Goal: Task Accomplishment & Management: Manage account settings

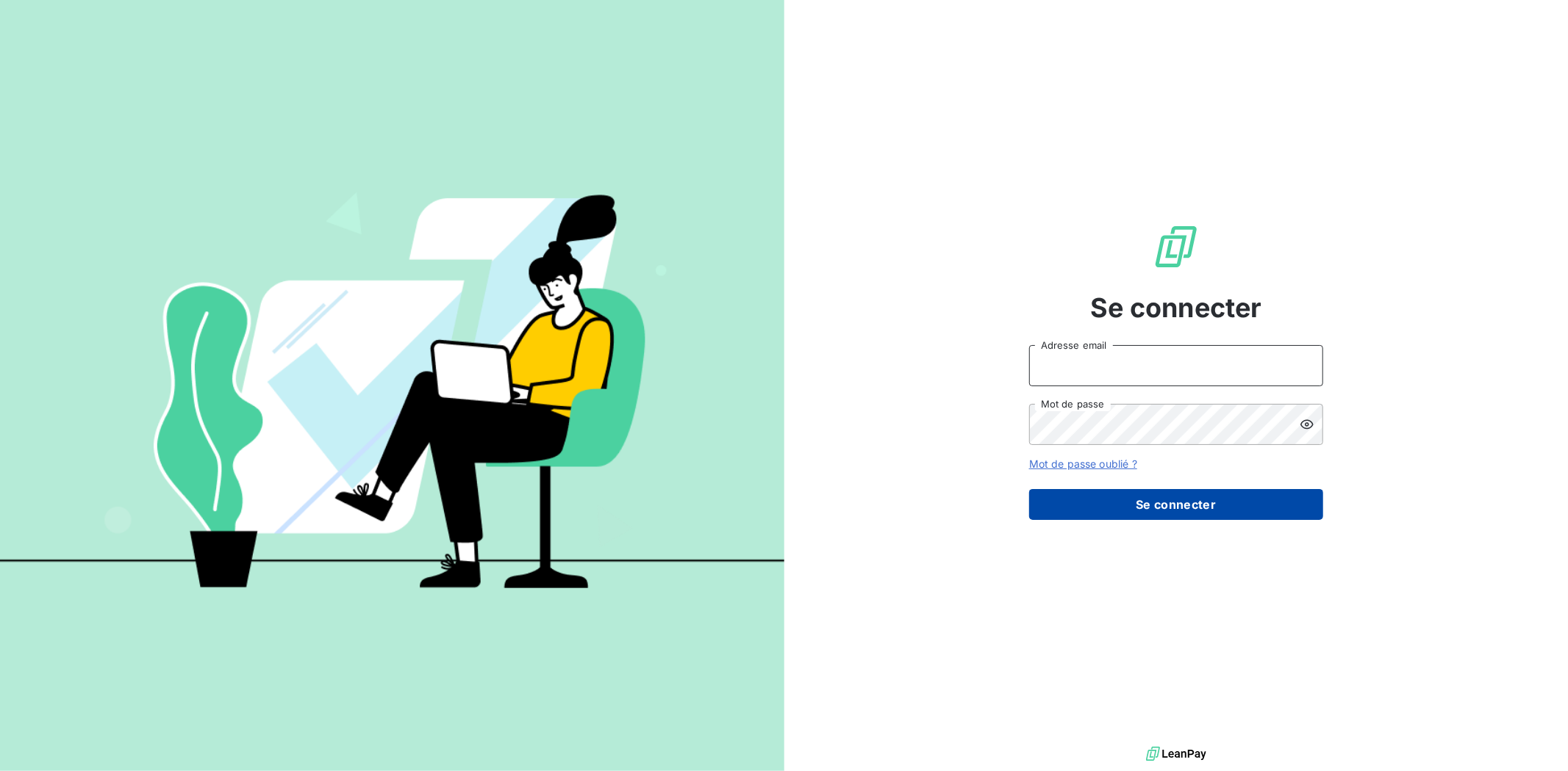
type input "[EMAIL_ADDRESS][DOMAIN_NAME]"
click at [1106, 509] on button "Se connecter" at bounding box center [1176, 504] width 294 height 31
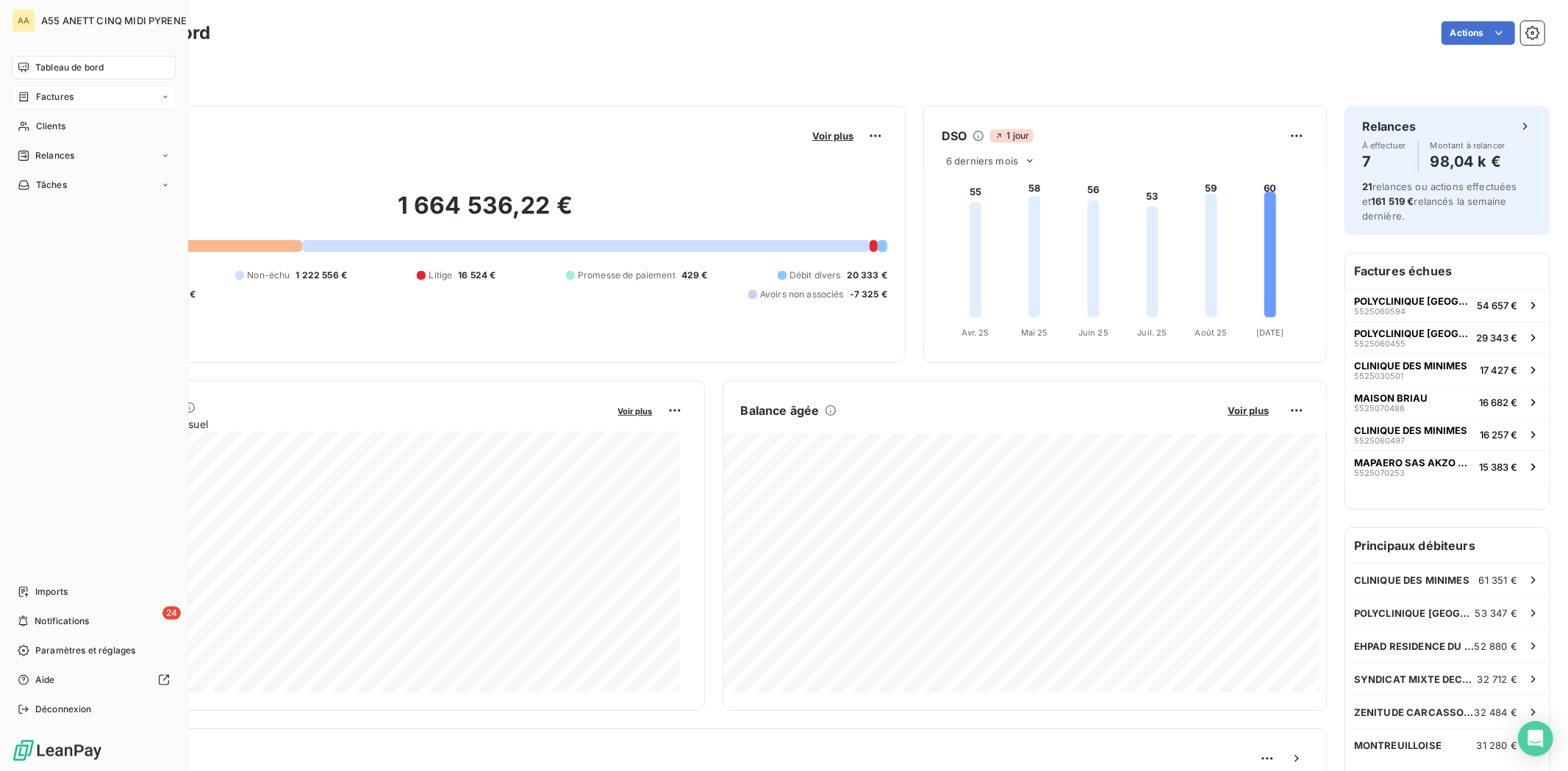
click at [40, 98] on span "Factures" at bounding box center [55, 96] width 37 height 13
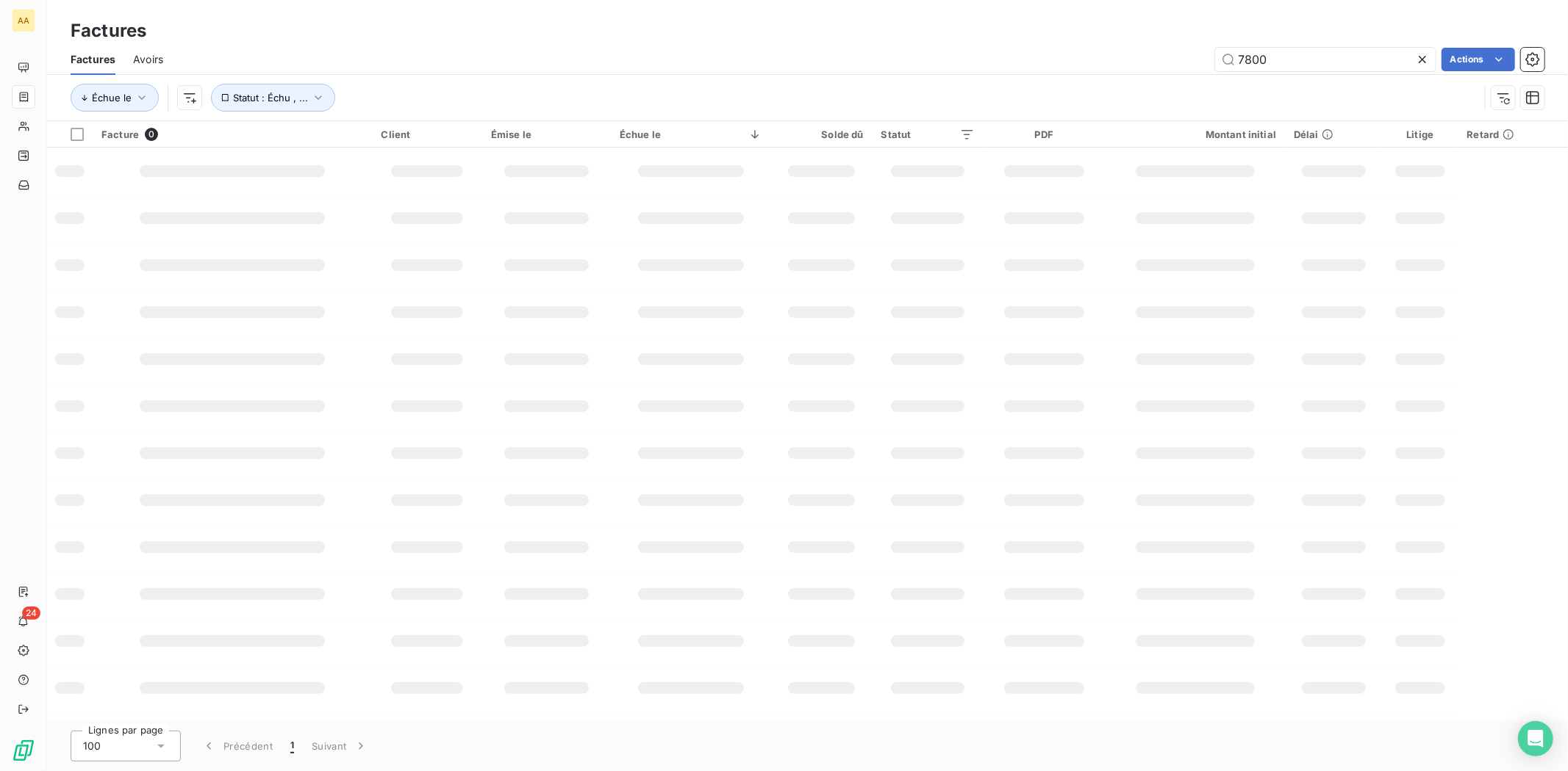
drag, startPoint x: 1342, startPoint y: 57, endPoint x: 1127, endPoint y: 66, distance: 215.2
click at [1129, 66] on div "7800 Actions" at bounding box center [862, 59] width 1363 height 24
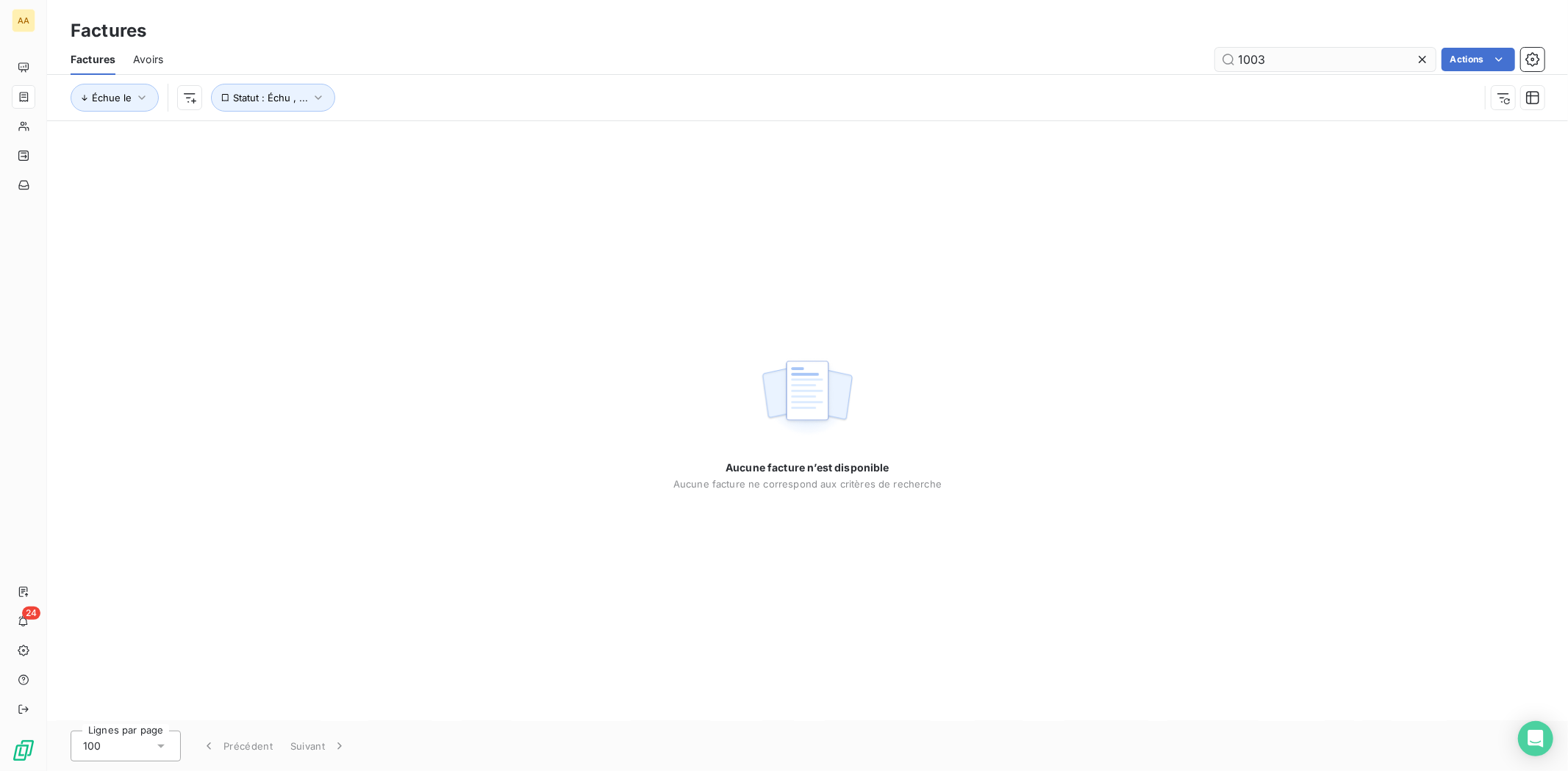
type input "1003"
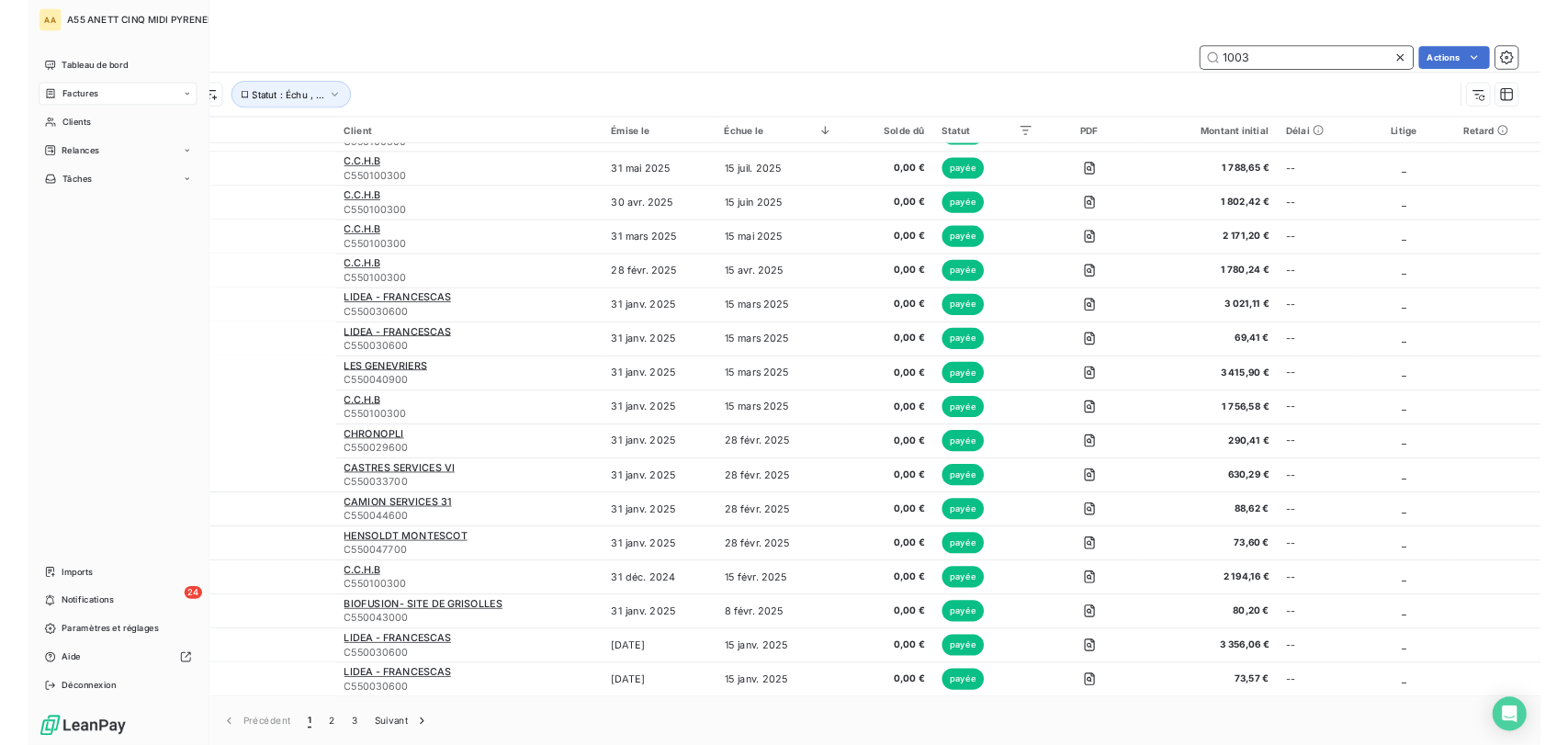
scroll to position [612, 0]
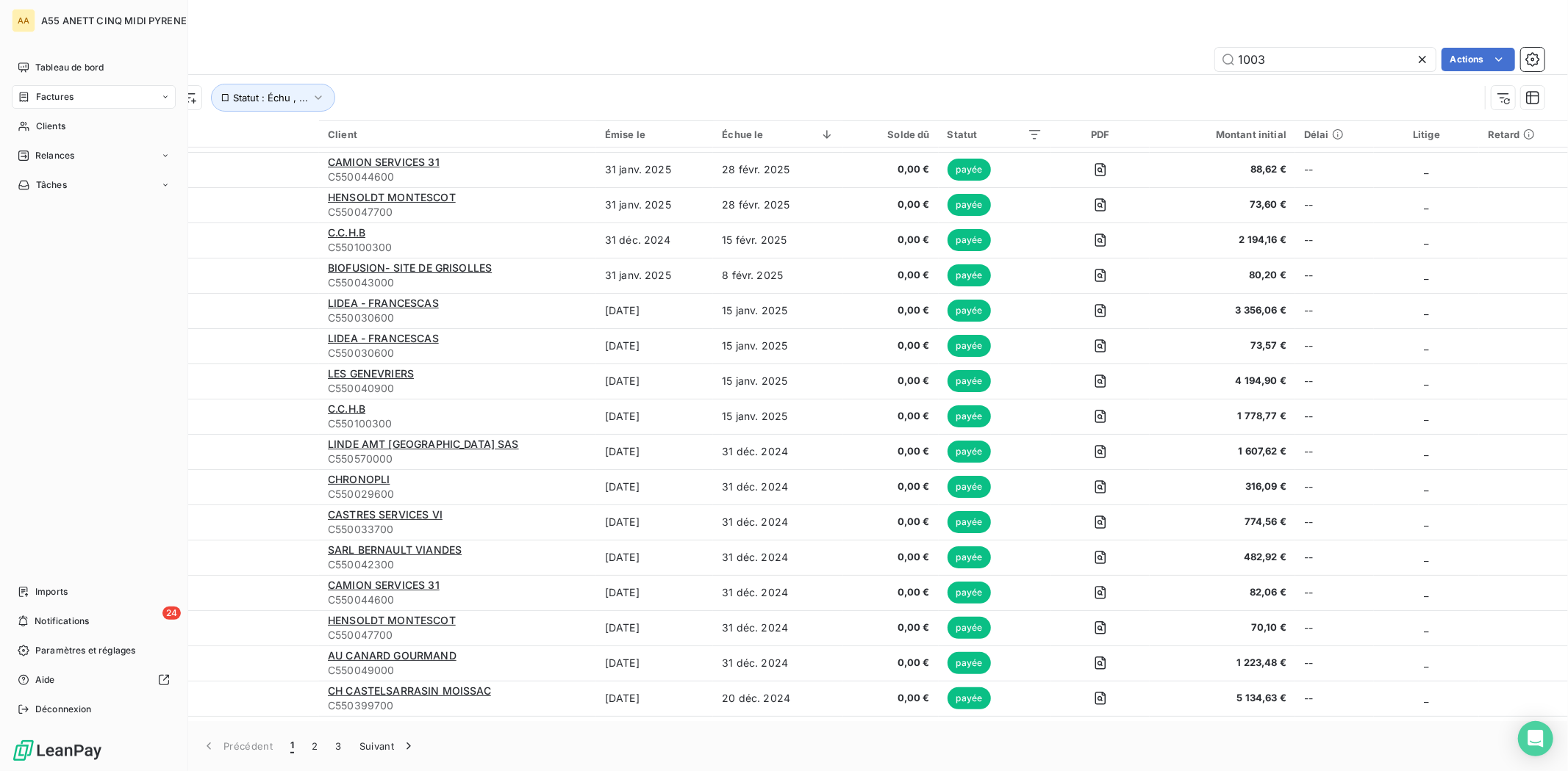
click at [36, 128] on span "Clients" at bounding box center [51, 126] width 29 height 13
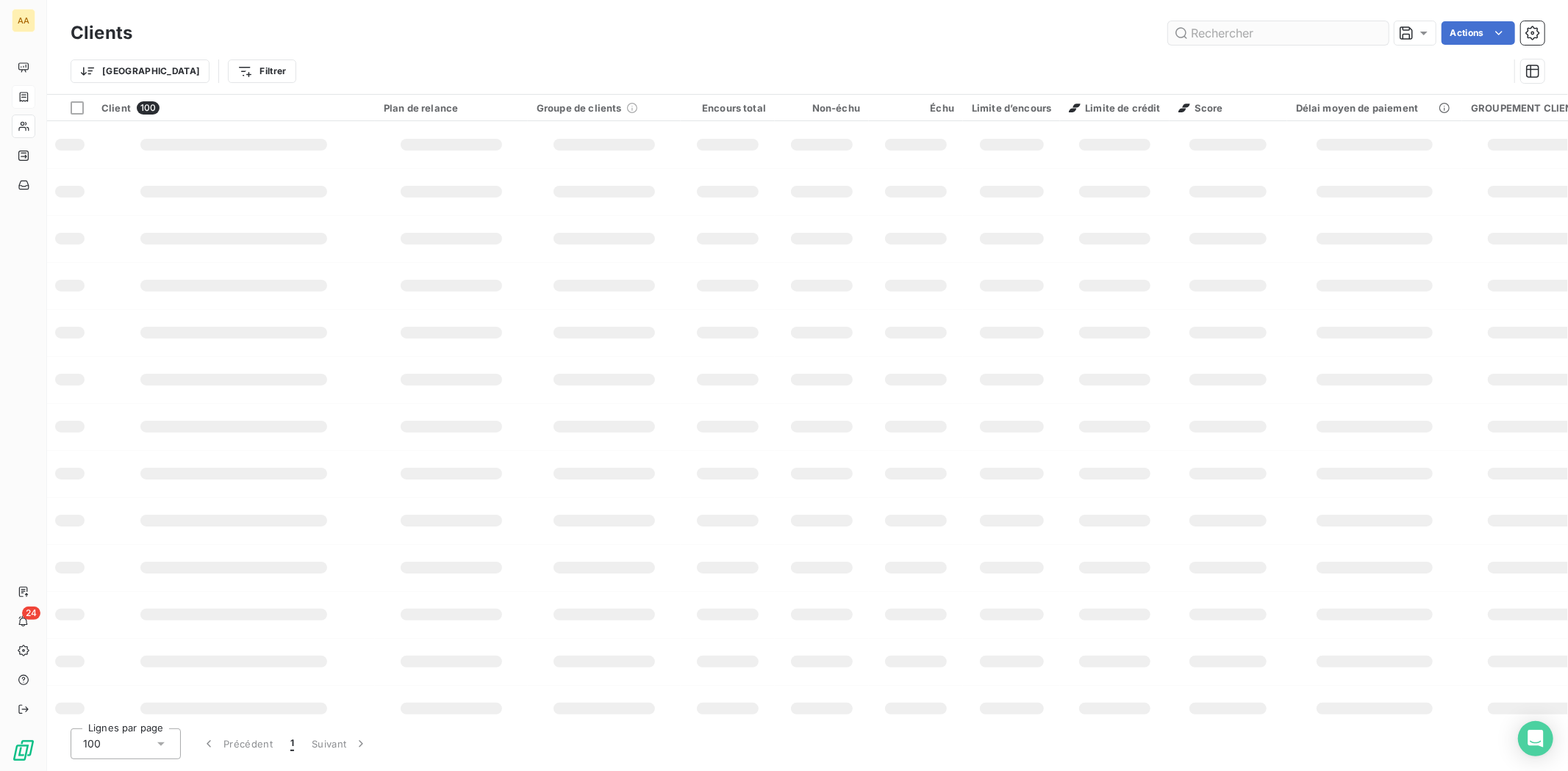
click at [1239, 32] on input "text" at bounding box center [1278, 33] width 220 height 24
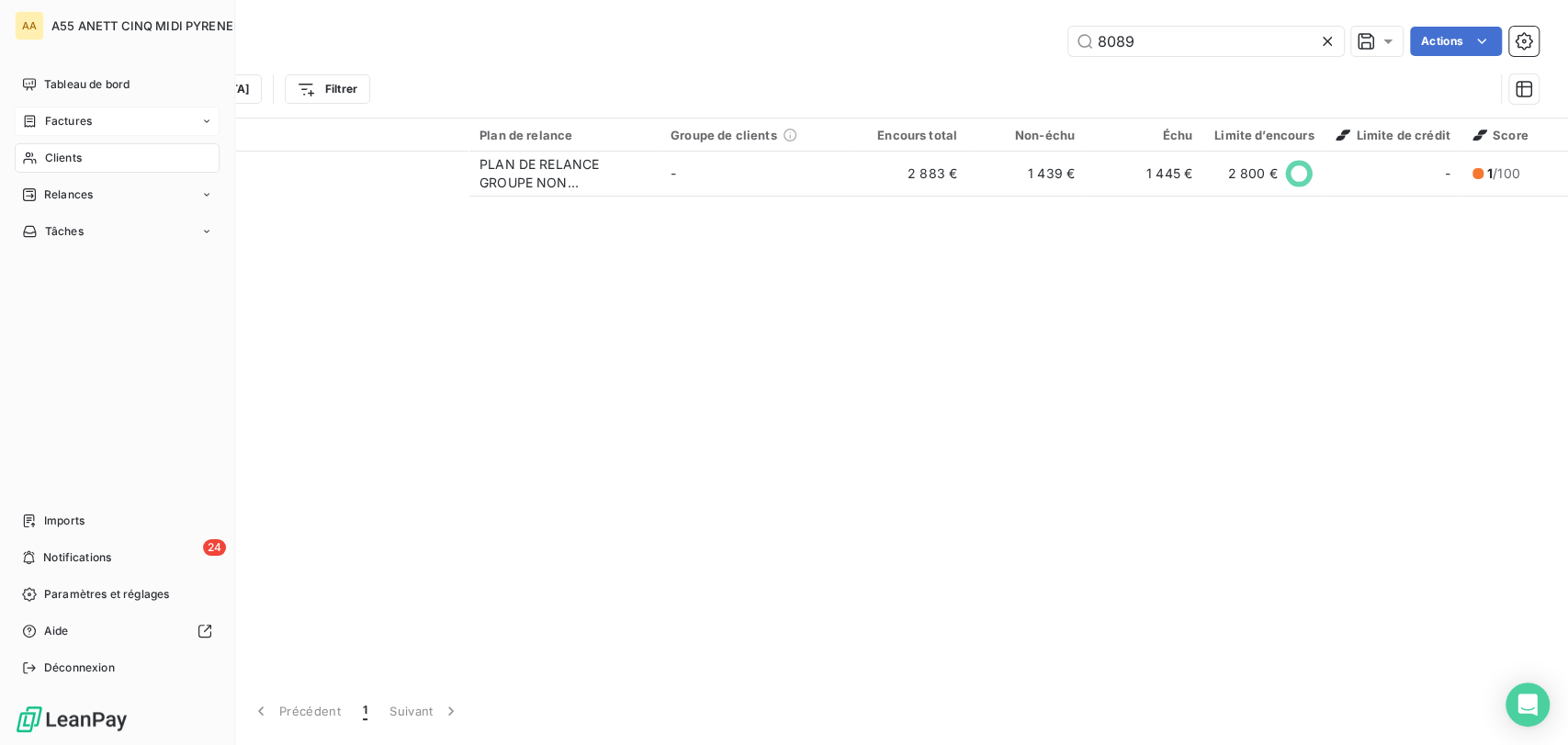
click at [36, 149] on div "Clients" at bounding box center [117, 158] width 205 height 30
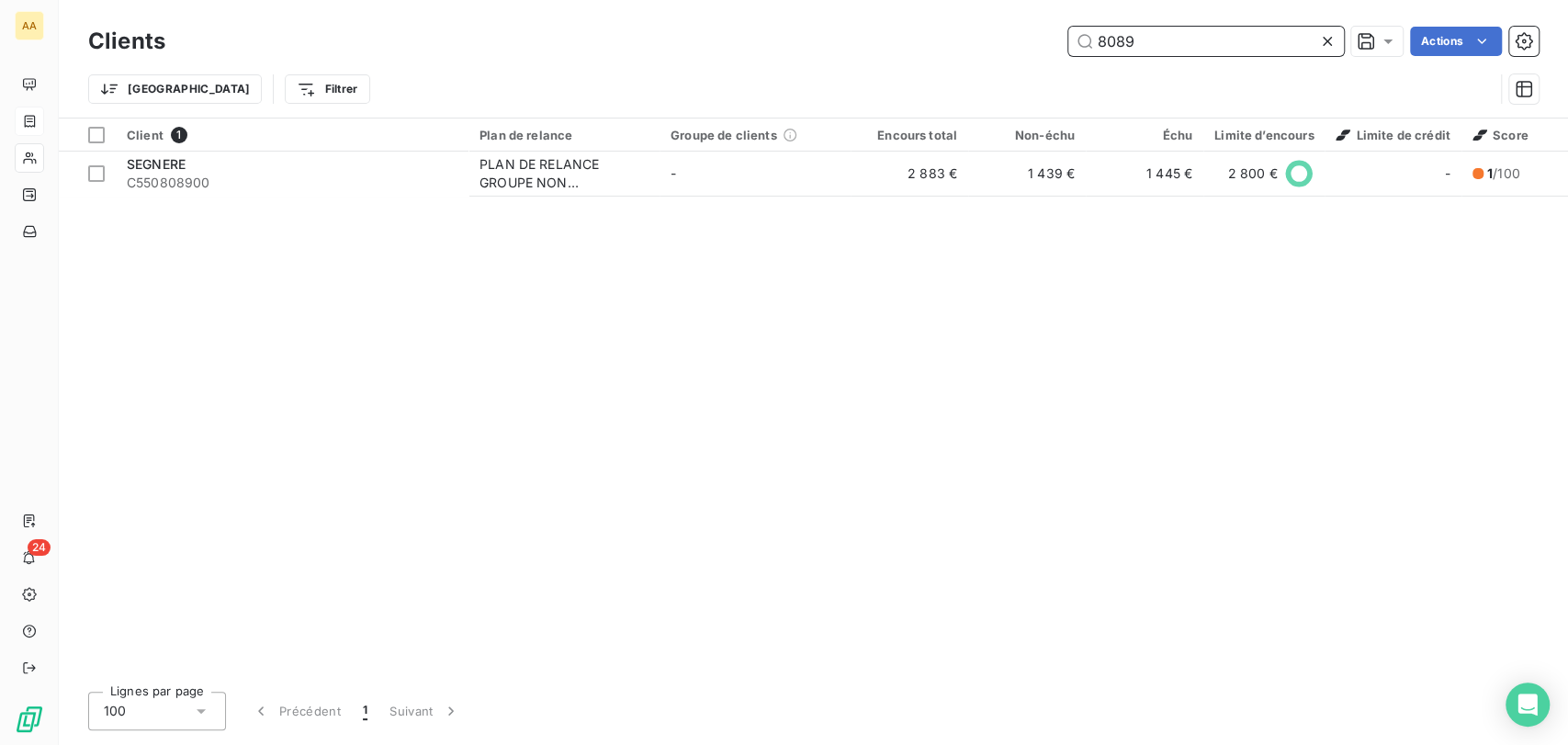
drag, startPoint x: 1176, startPoint y: 45, endPoint x: 588, endPoint y: 6, distance: 589.3
click at [608, 6] on div "Clients 8089 Actions Trier Filtrer" at bounding box center [814, 58] width 1510 height 118
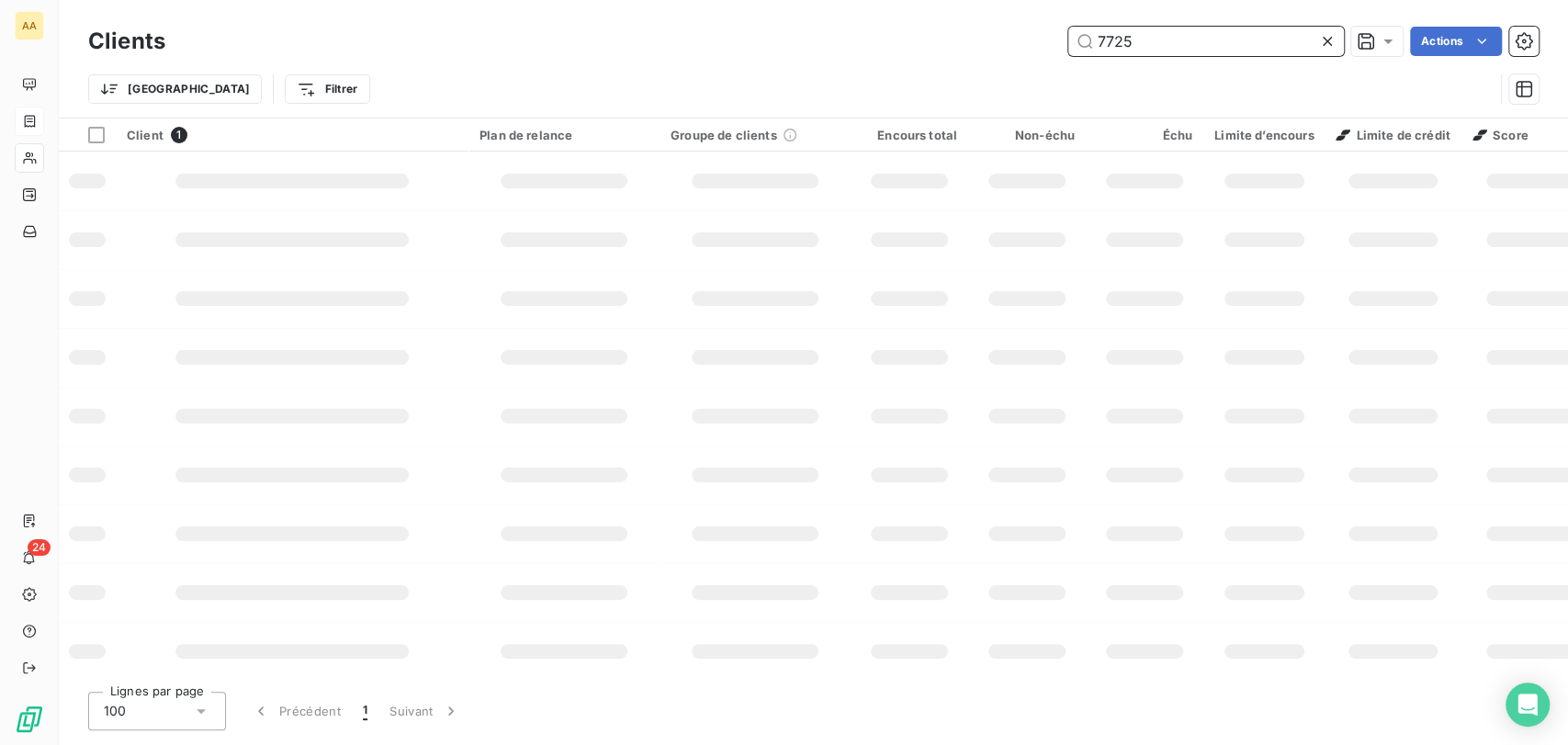
type input "7725"
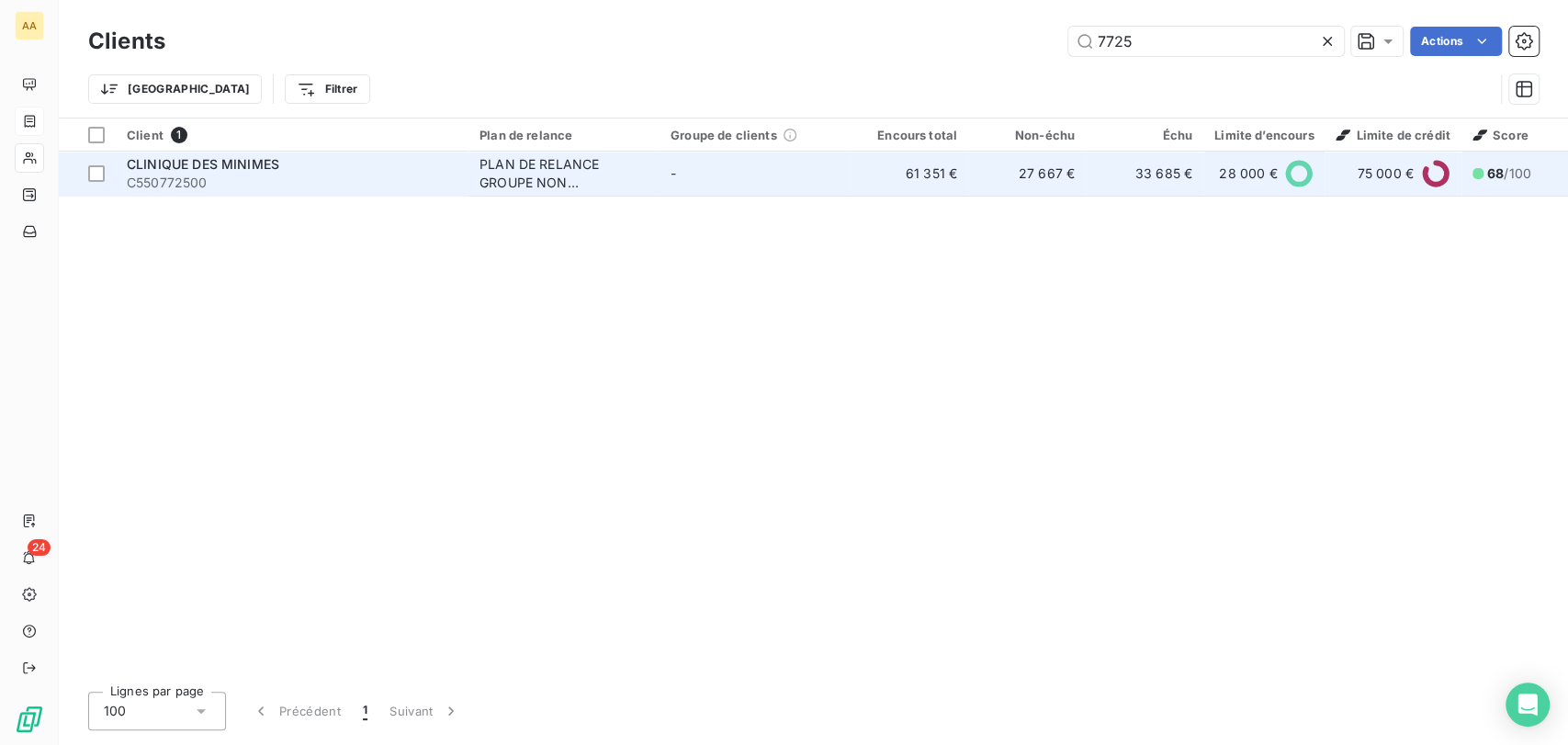
click at [464, 171] on td "CLINIQUE DES MINIMES C550772500" at bounding box center [291, 173] width 353 height 44
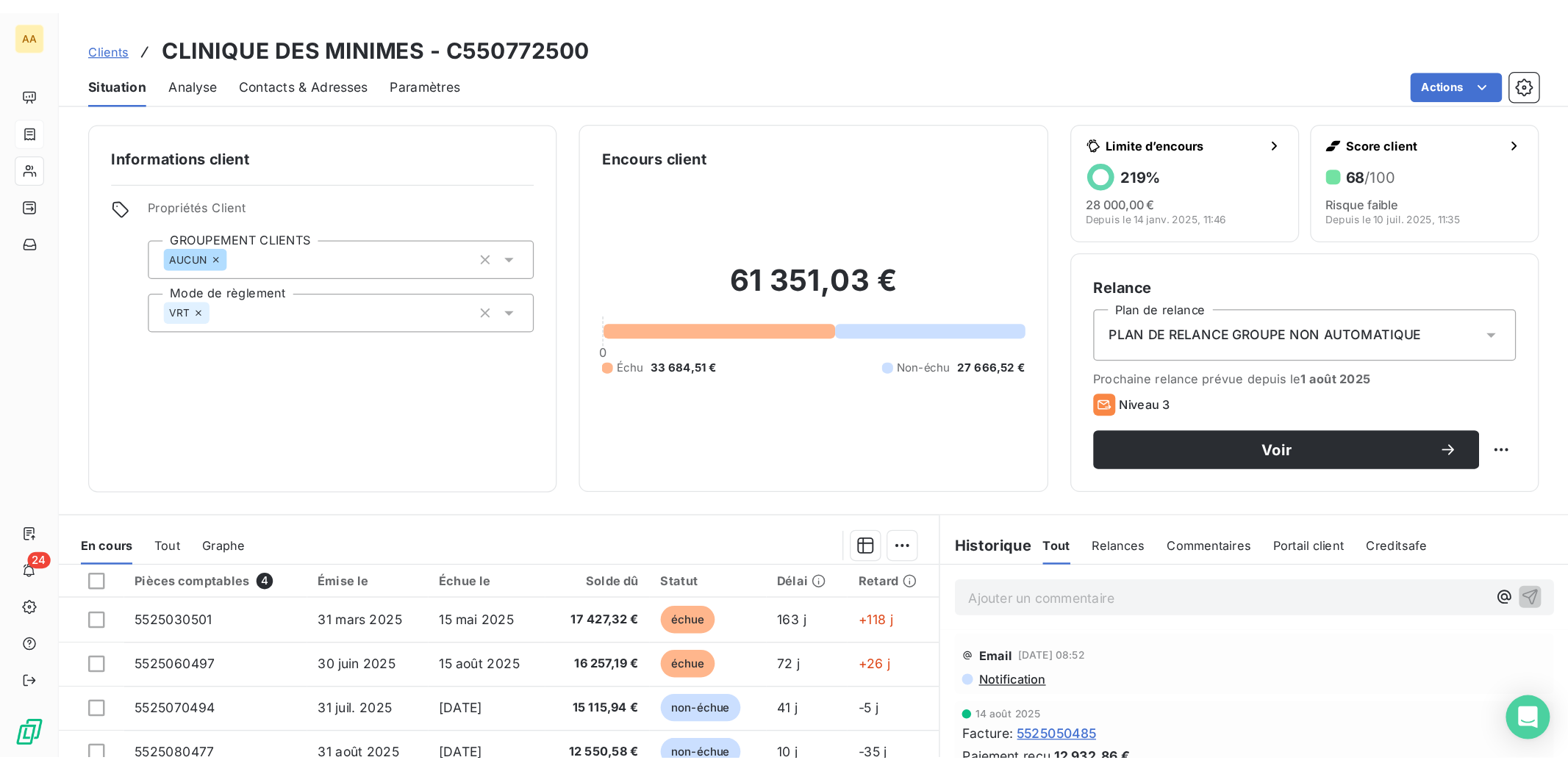
scroll to position [81, 0]
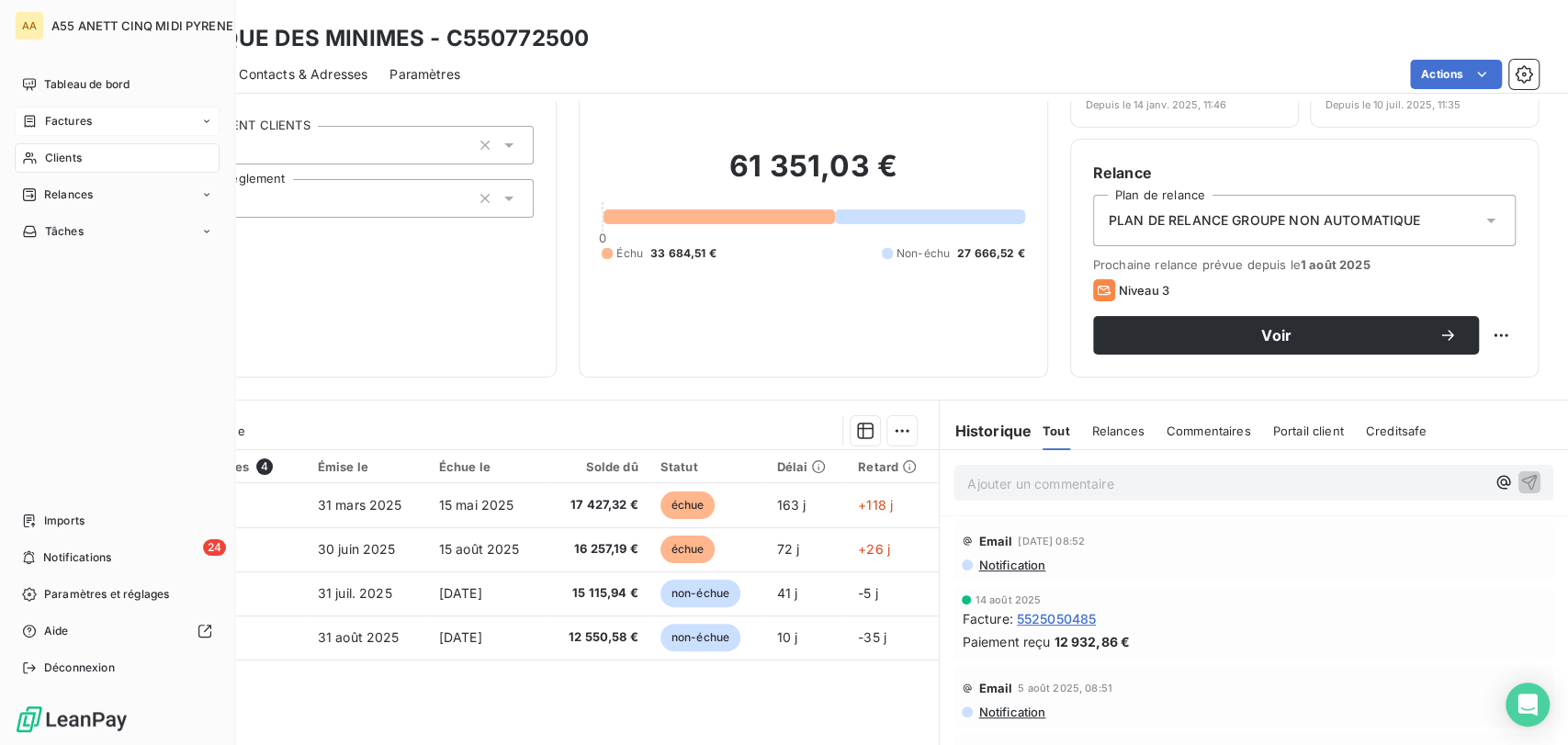
click at [46, 146] on div "Clients" at bounding box center [117, 158] width 205 height 30
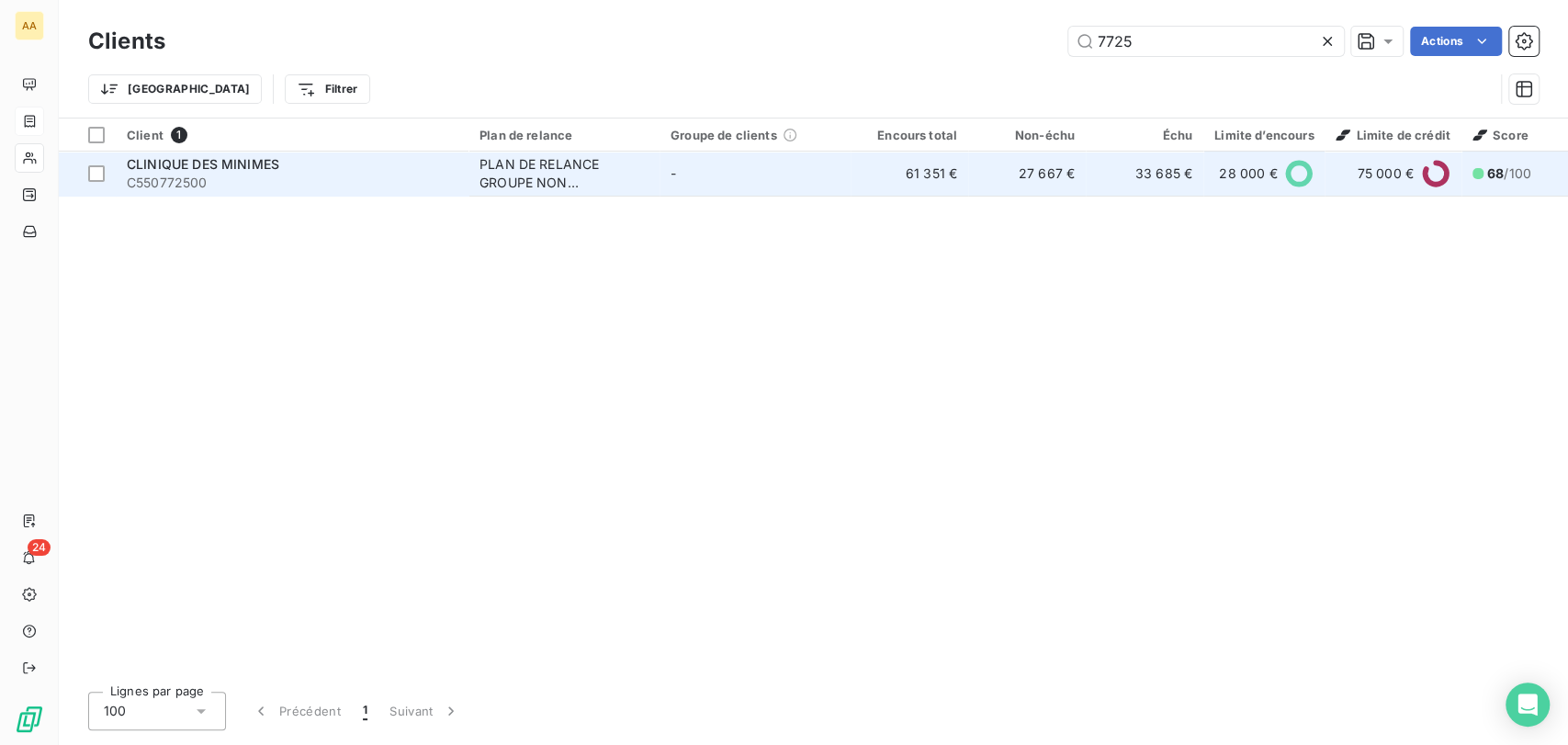
click at [602, 170] on div "PLAN DE RELANCE GROUPE NON AUTOMATIQUE" at bounding box center [563, 173] width 169 height 37
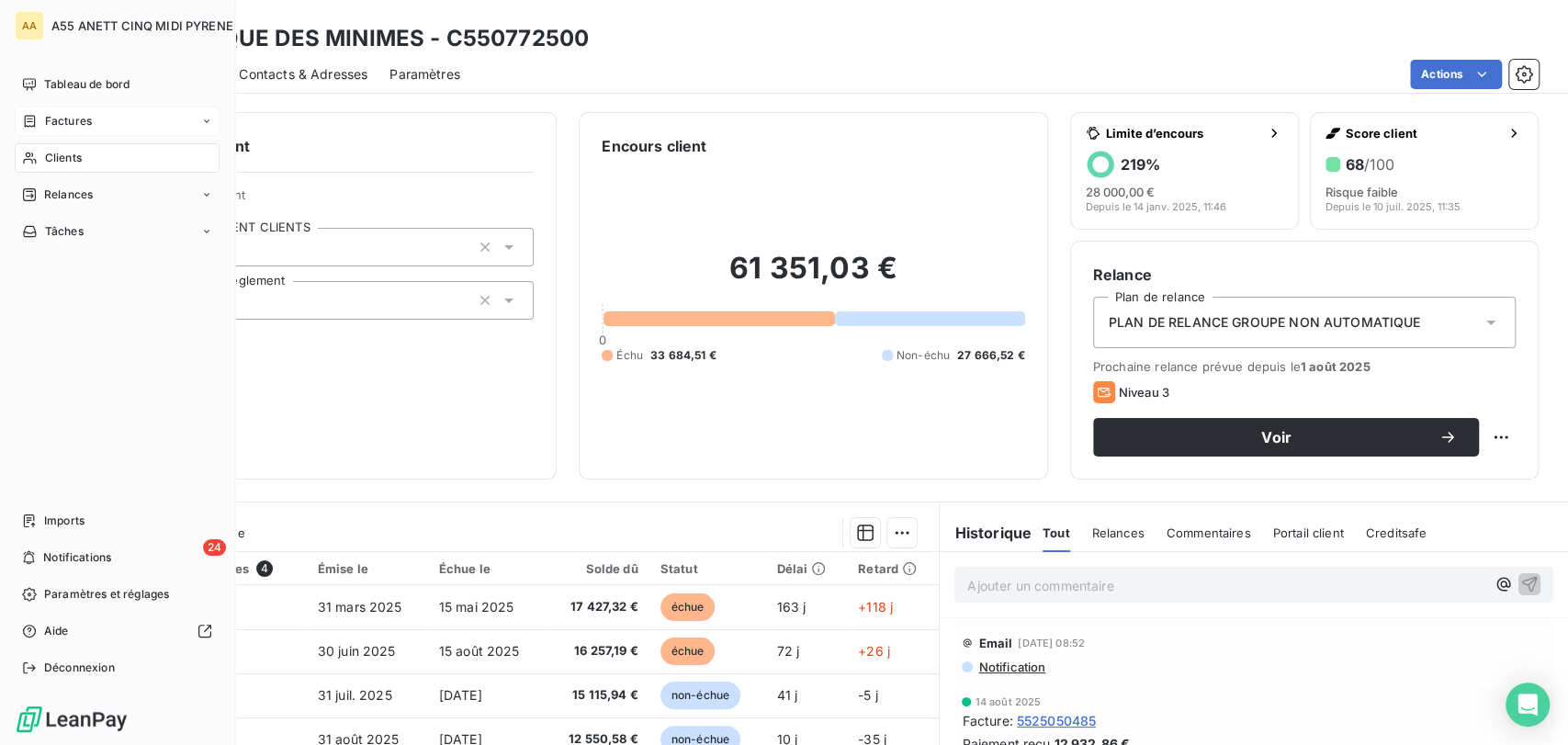
drag, startPoint x: 25, startPoint y: 158, endPoint x: 59, endPoint y: 146, distance: 36.1
click at [26, 158] on icon at bounding box center [30, 158] width 16 height 15
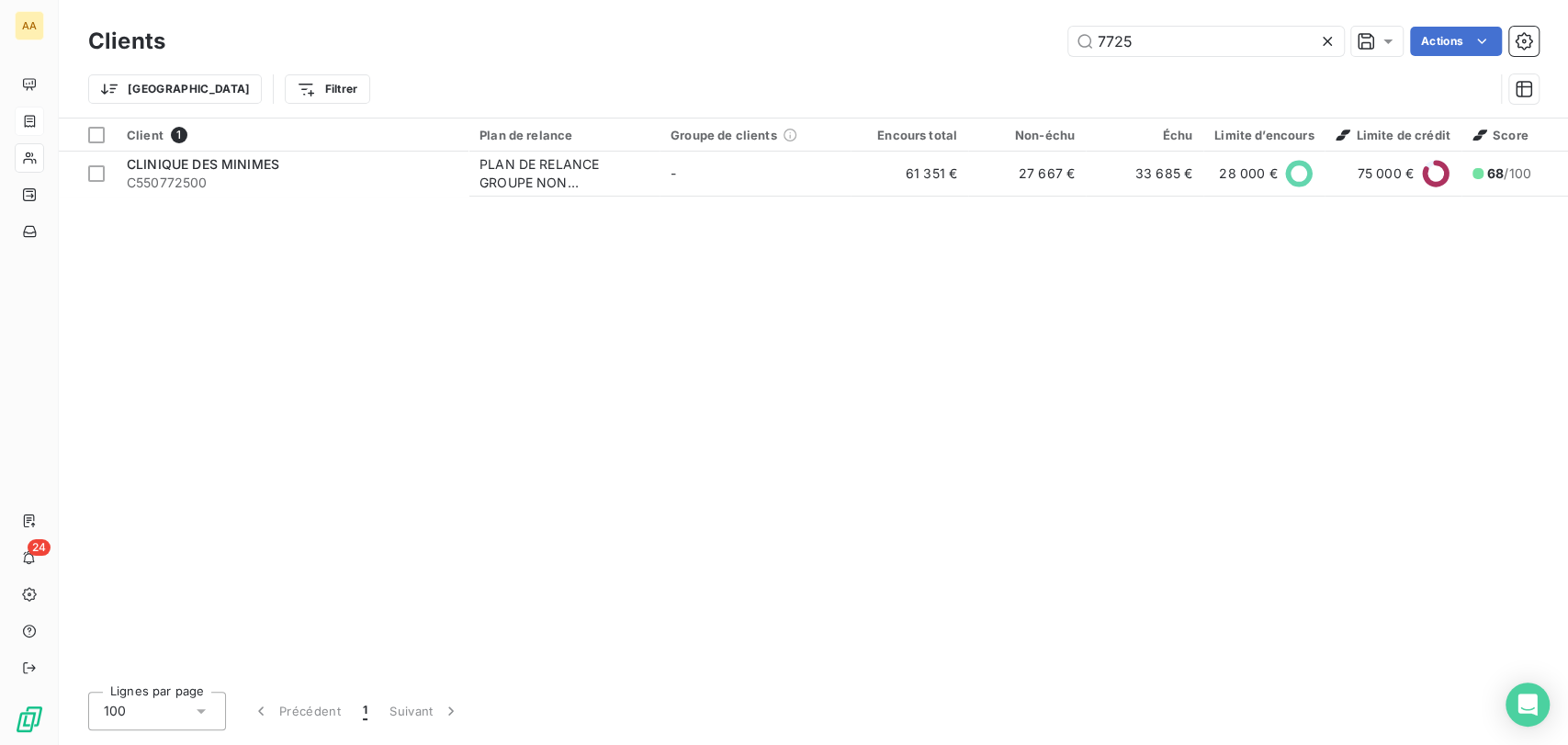
drag, startPoint x: 1186, startPoint y: 41, endPoint x: 1007, endPoint y: 53, distance: 179.4
click at [1015, 49] on div "7725 Actions" at bounding box center [864, 41] width 1352 height 30
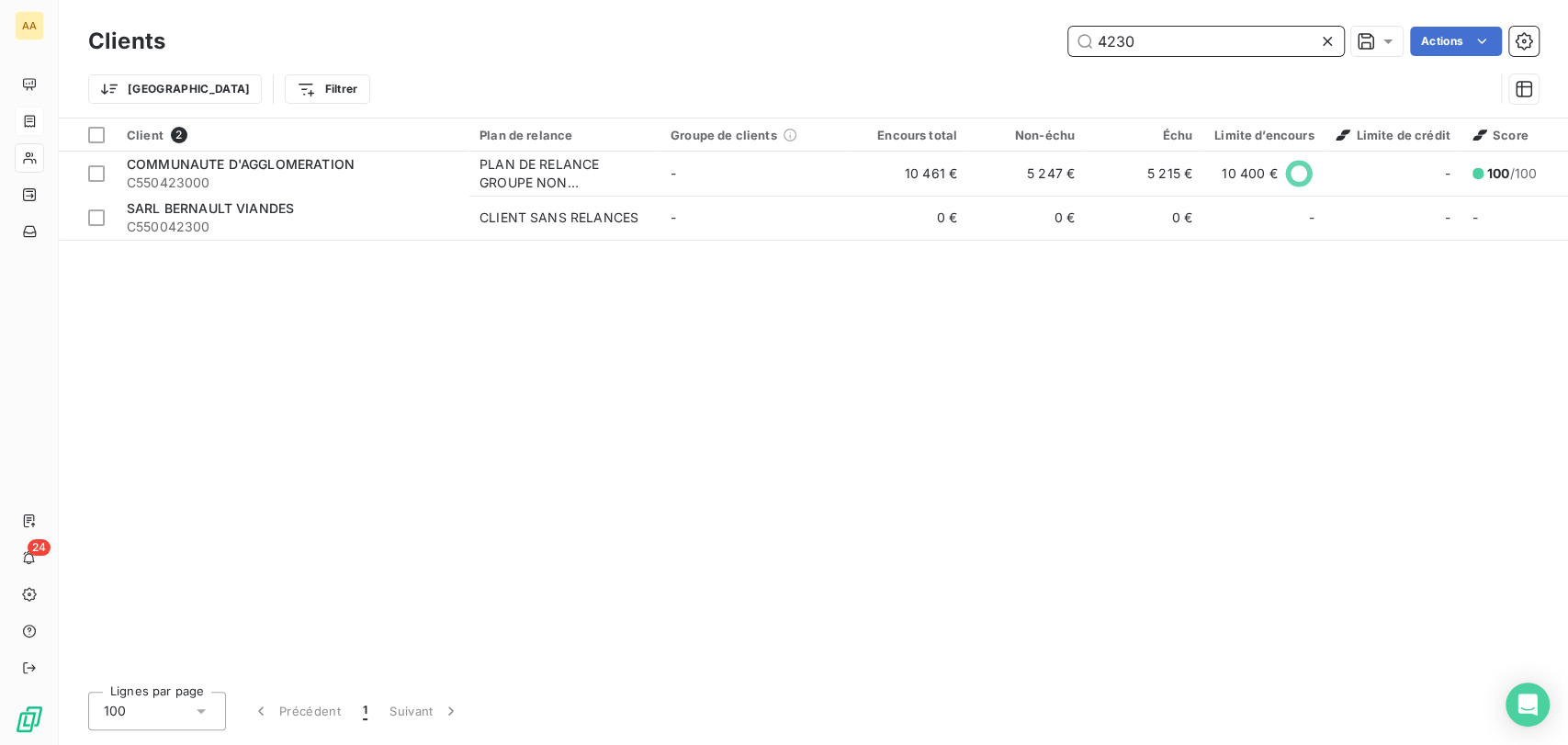
drag, startPoint x: 1187, startPoint y: 44, endPoint x: 932, endPoint y: 71, distance: 256.4
click at [941, 68] on div "Clients 4230 Actions Trier Filtrer" at bounding box center [813, 69] width 1450 height 96
drag, startPoint x: 1152, startPoint y: 39, endPoint x: 1007, endPoint y: 86, distance: 152.4
click at [1007, 86] on div "Clients 3288 Actions Trier Filtrer" at bounding box center [813, 69] width 1450 height 96
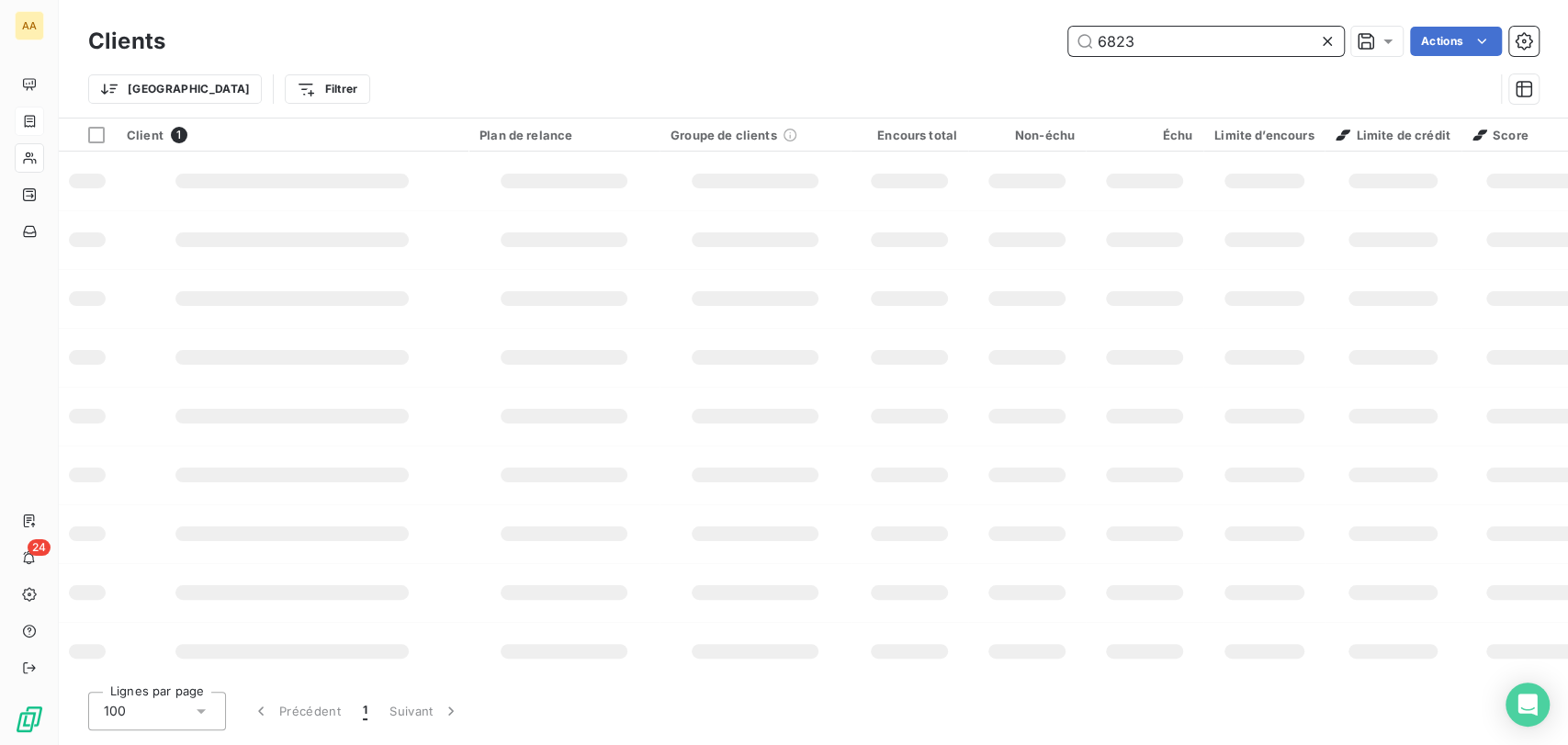
type input "6823"
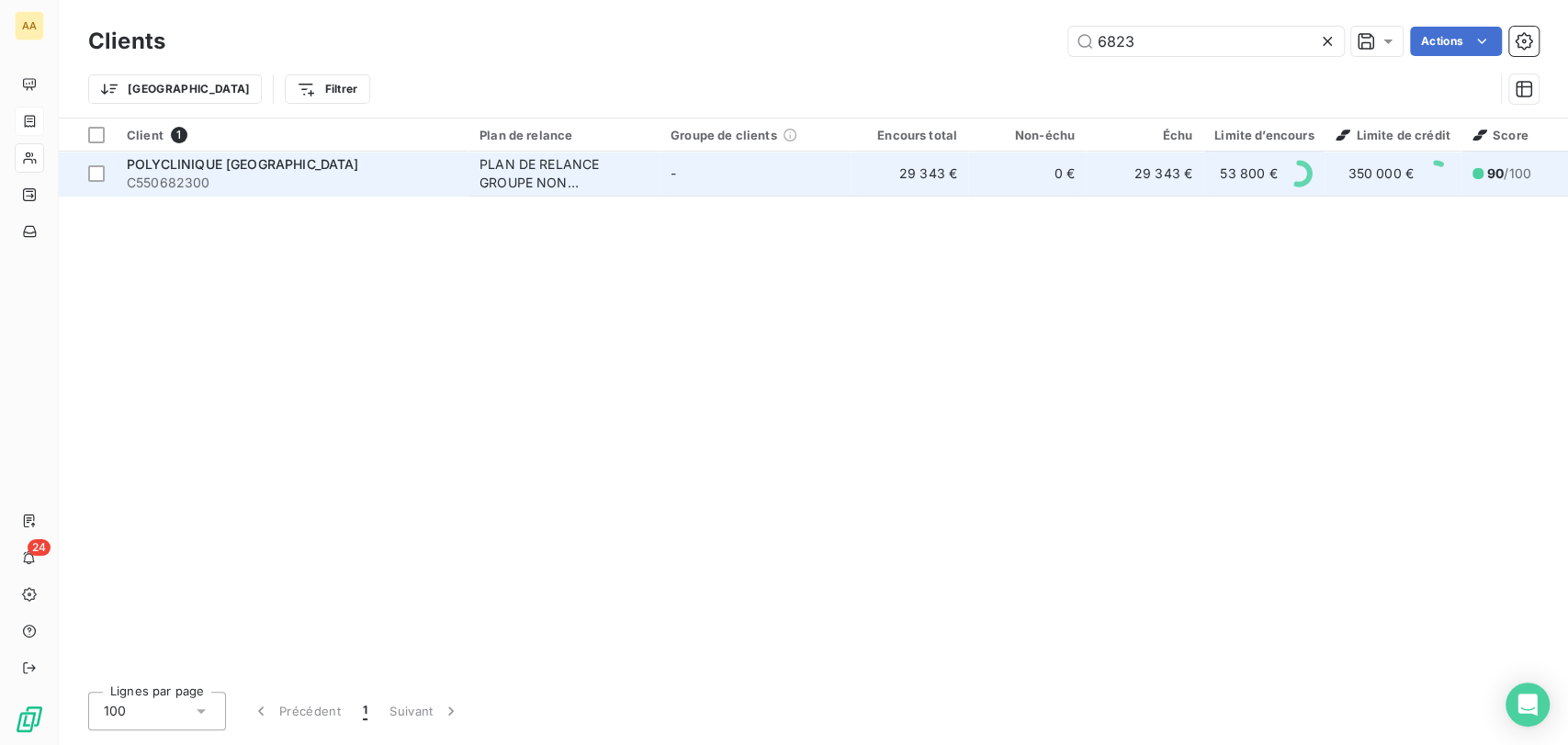
click at [801, 167] on td "-" at bounding box center [755, 173] width 191 height 44
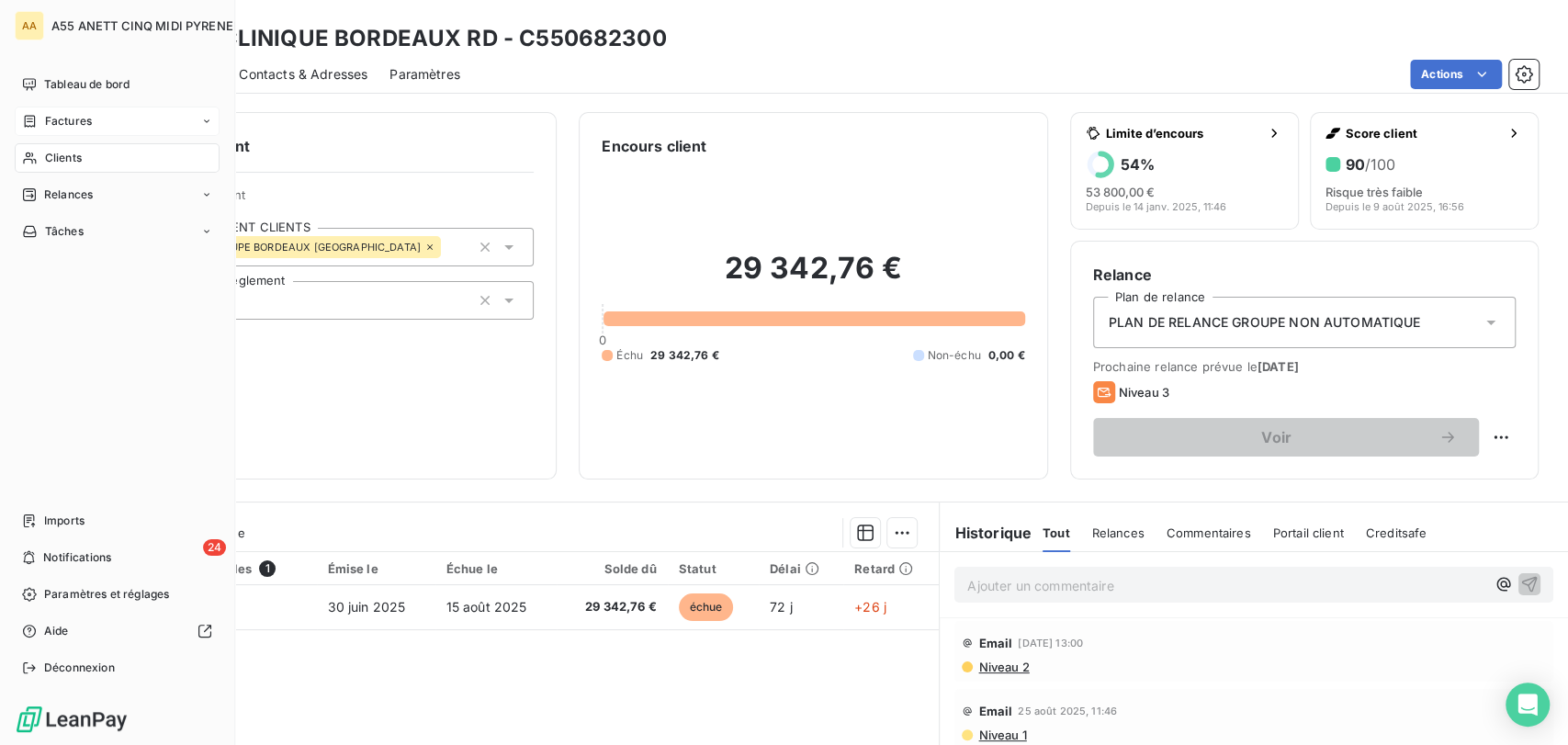
click at [17, 156] on div "Clients" at bounding box center [117, 158] width 205 height 30
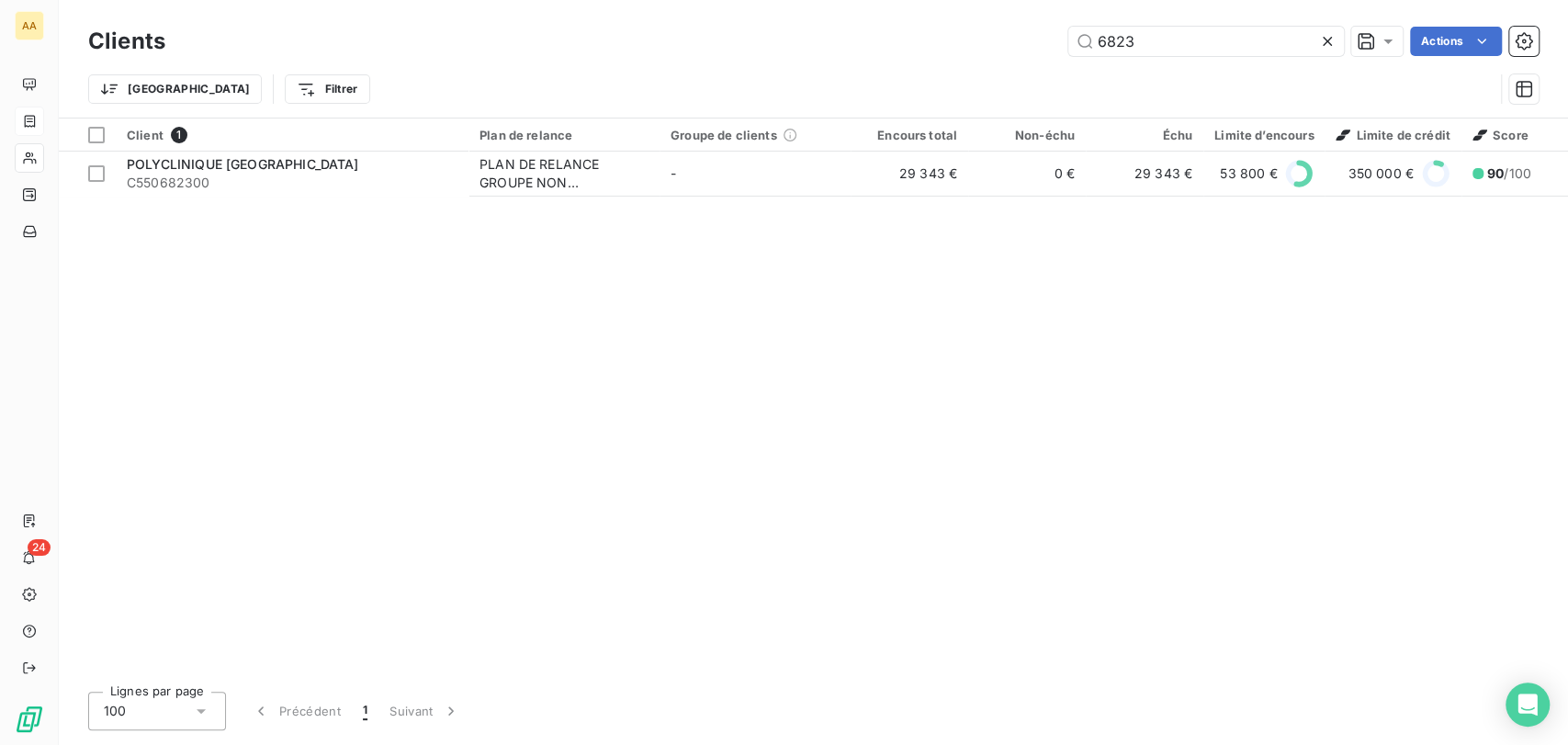
drag, startPoint x: 1160, startPoint y: 49, endPoint x: 859, endPoint y: 66, distance: 301.5
click at [861, 64] on div "Clients 6823 Actions Trier Filtrer" at bounding box center [813, 69] width 1450 height 96
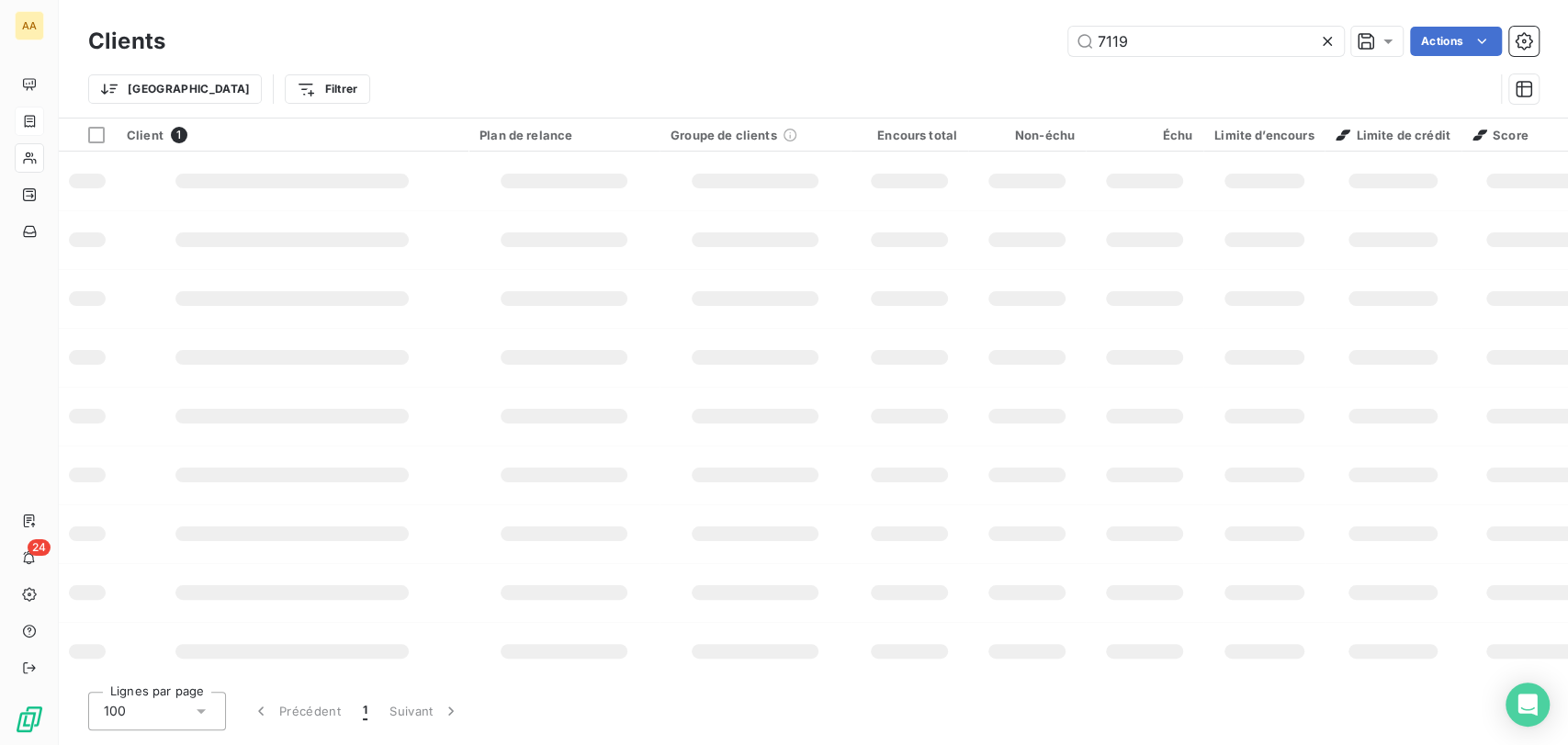
type input "7119"
